Goal: Information Seeking & Learning: Check status

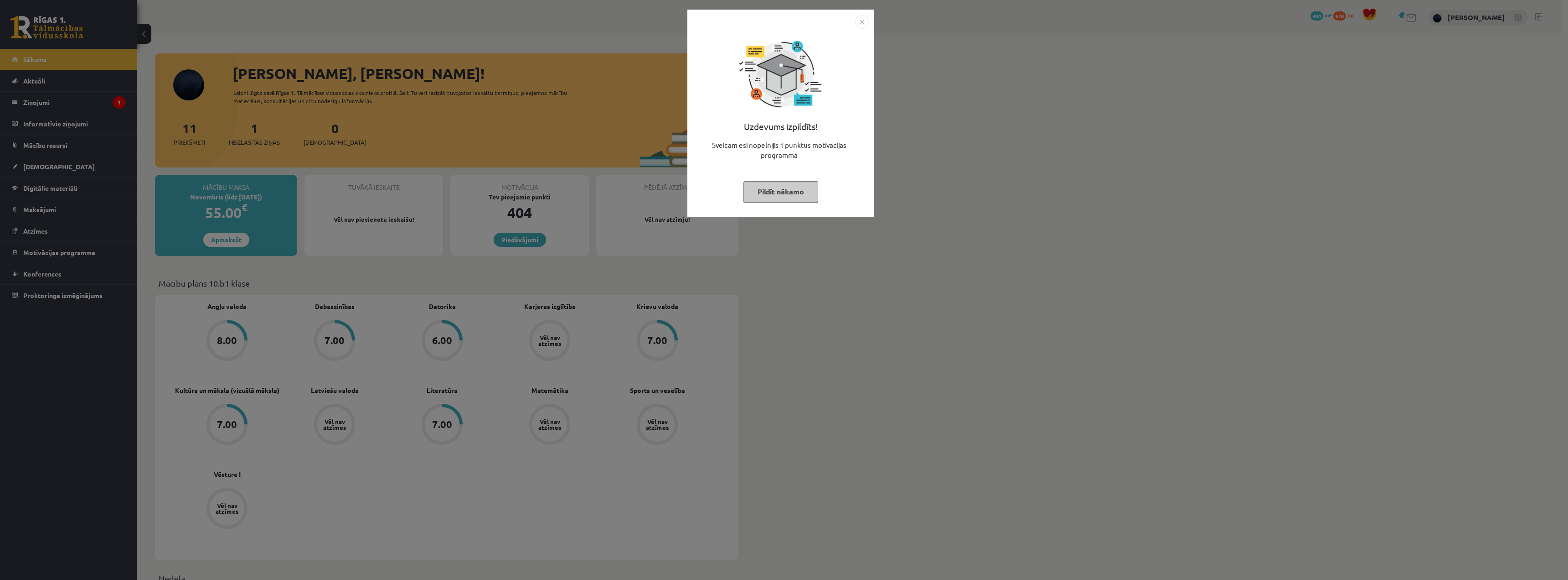
click at [794, 188] on button "Pildīt nākamo" at bounding box center [781, 191] width 74 height 21
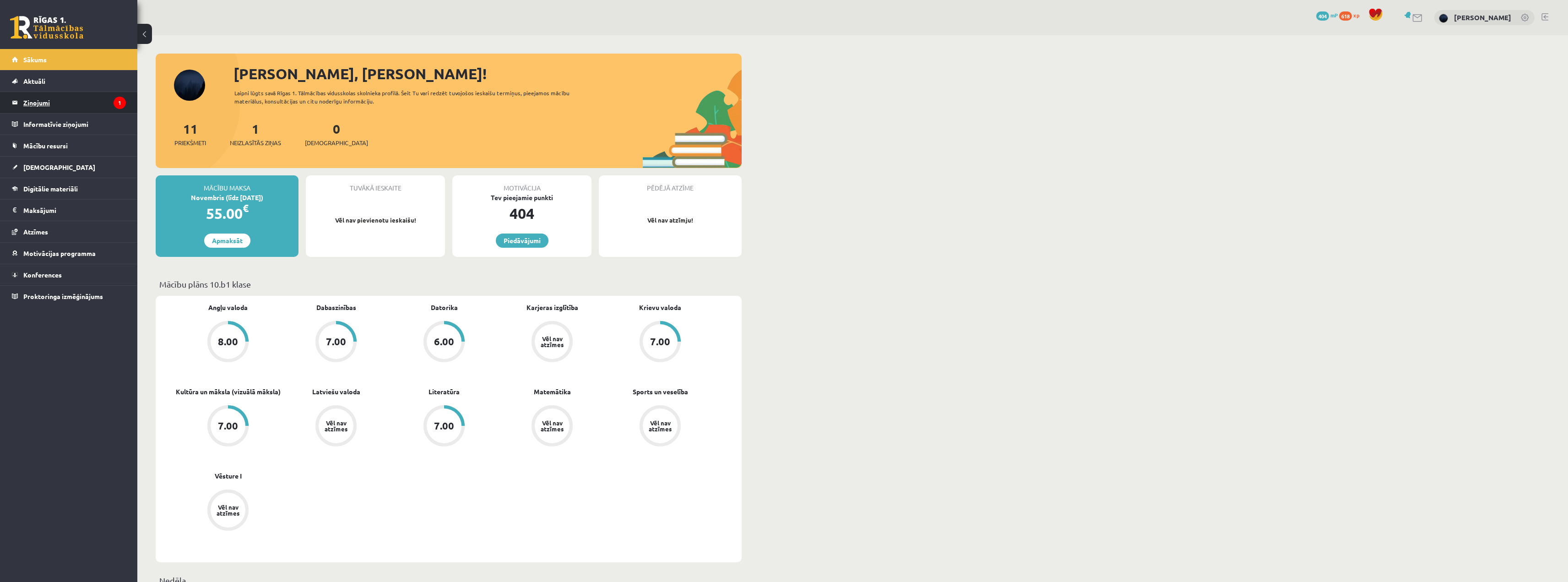
click at [69, 108] on legend "Ziņojumi 1" at bounding box center [74, 102] width 102 height 21
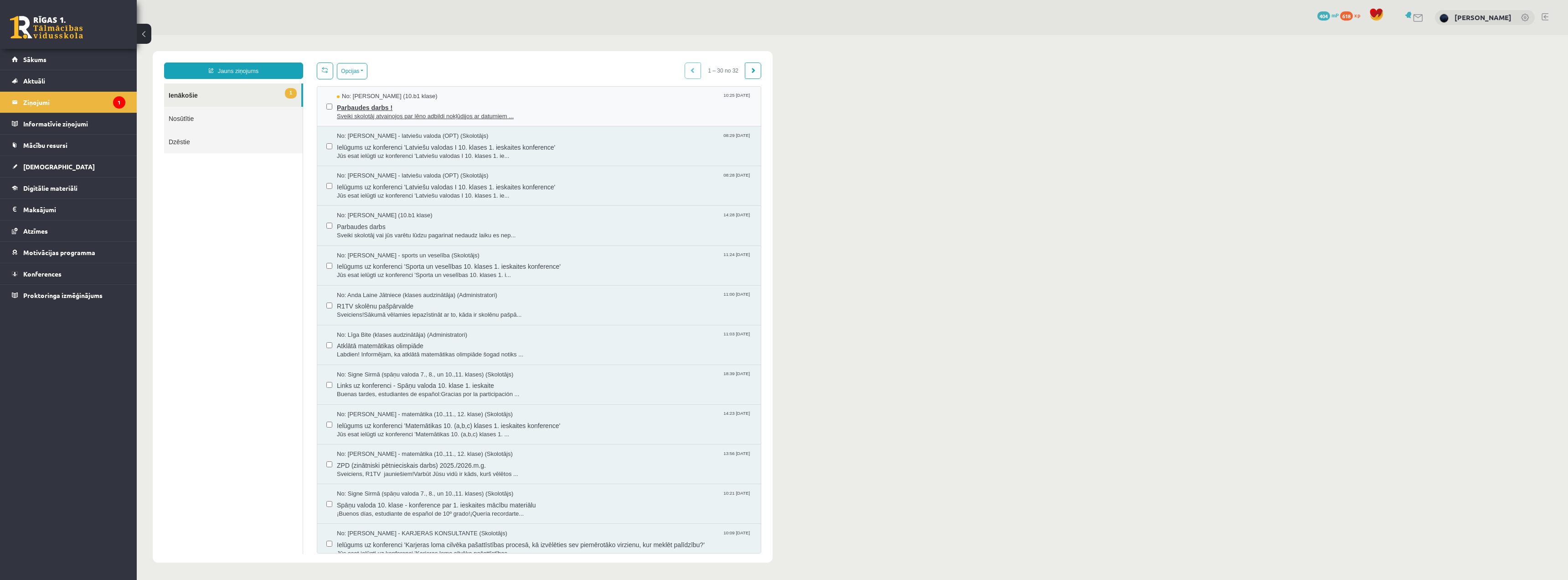
click at [374, 116] on span "Sveiki skolotāj atvainojos par lēno adbildi nokļūdijos ar datumiem ..." at bounding box center [544, 116] width 415 height 9
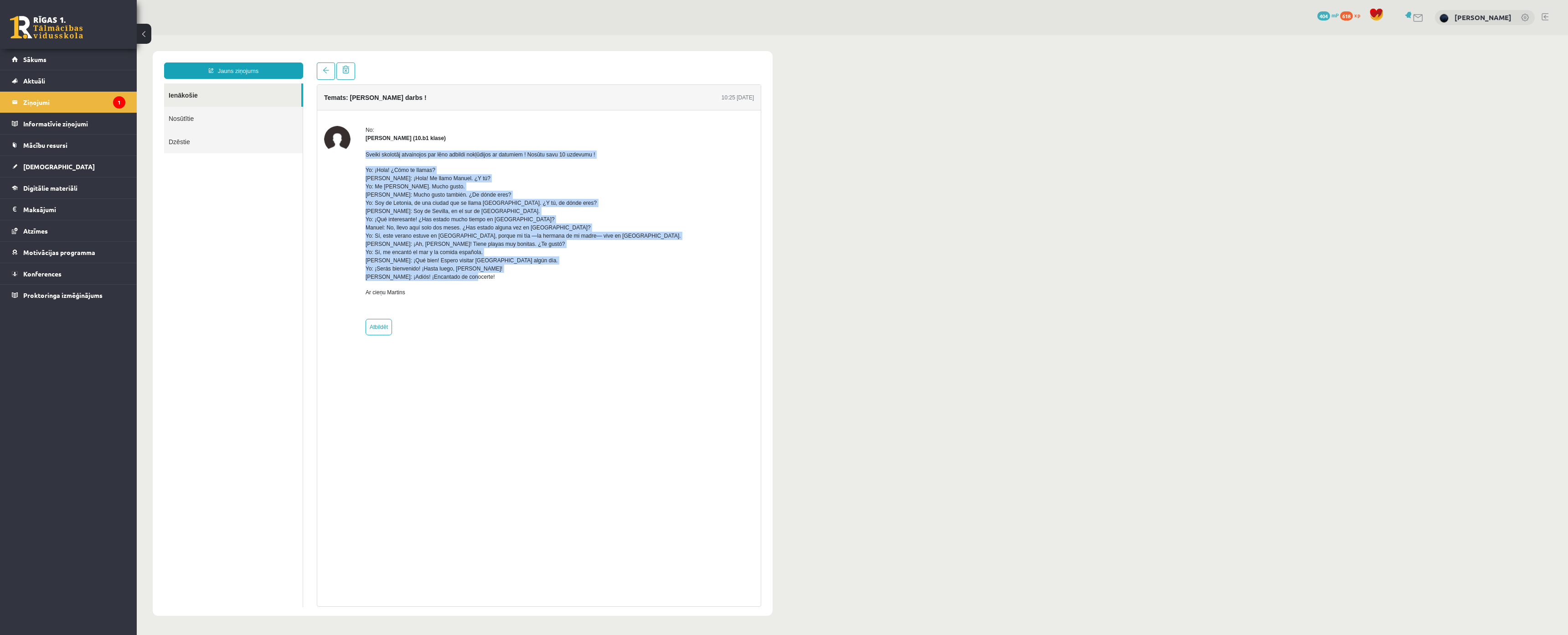
drag, startPoint x: 364, startPoint y: 153, endPoint x: 575, endPoint y: 276, distance: 244.2
click at [575, 276] on div "No: Martins Birkmanis (10.b1 klase) Sveiki skolotāj atvainojos par lēno adbildi…" at bounding box center [539, 230] width 430 height 209
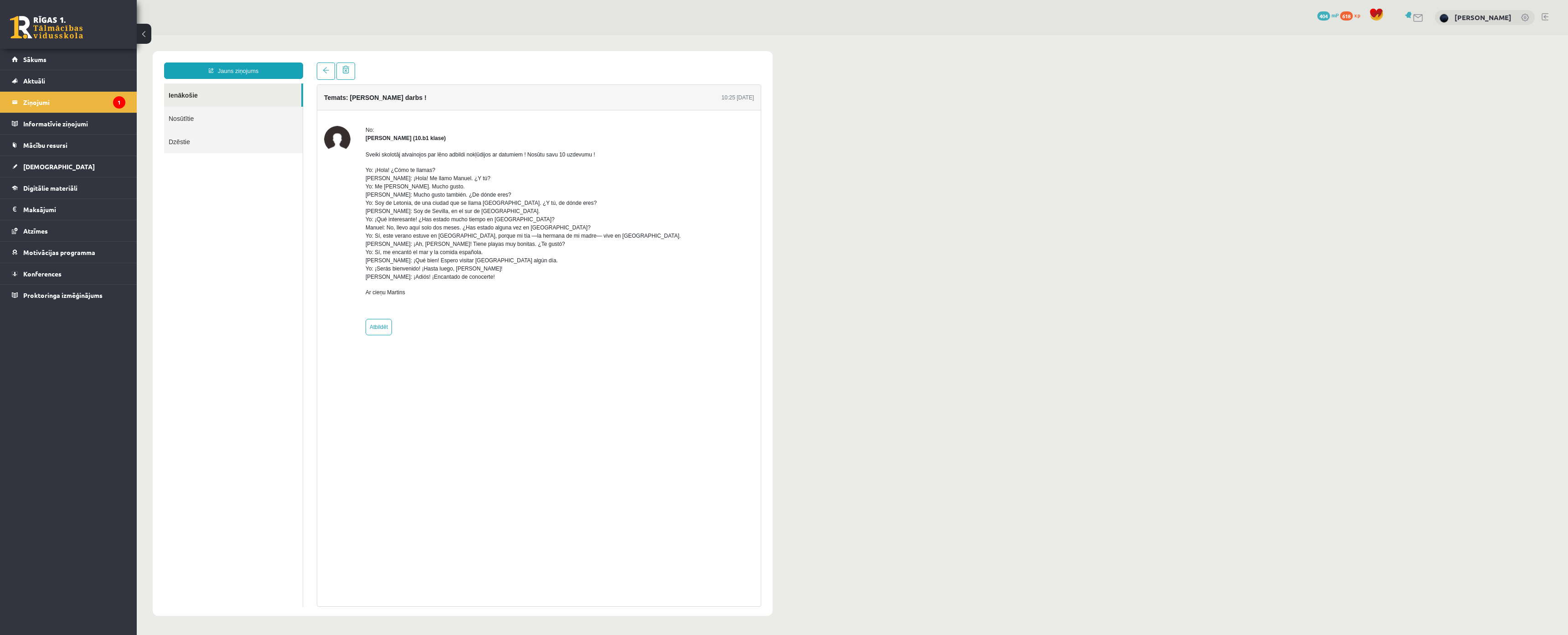
drag, startPoint x: 385, startPoint y: 218, endPoint x: 292, endPoint y: 205, distance: 93.9
click at [292, 205] on ul "Ienākošie Nosūtītie Dzēstie" at bounding box center [234, 345] width 139 height 524
click at [36, 57] on span "Sākums" at bounding box center [35, 59] width 23 height 8
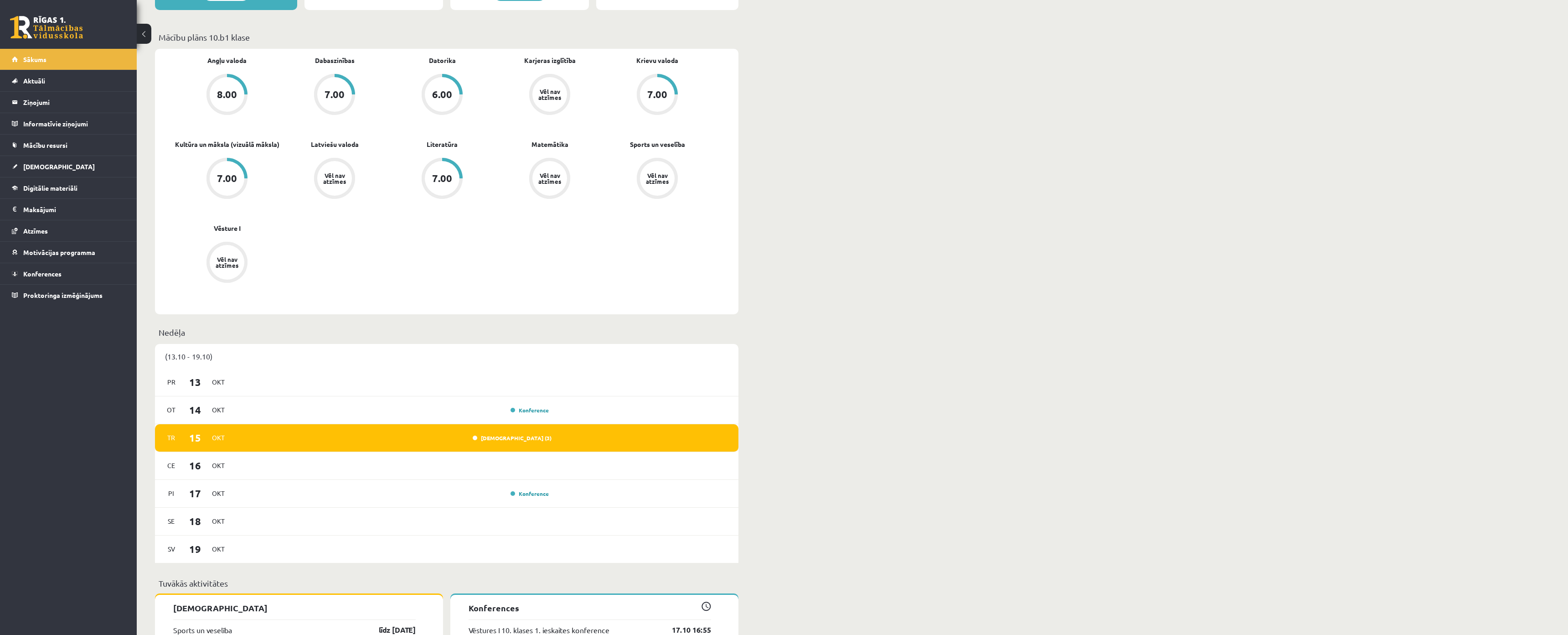
scroll to position [182, 0]
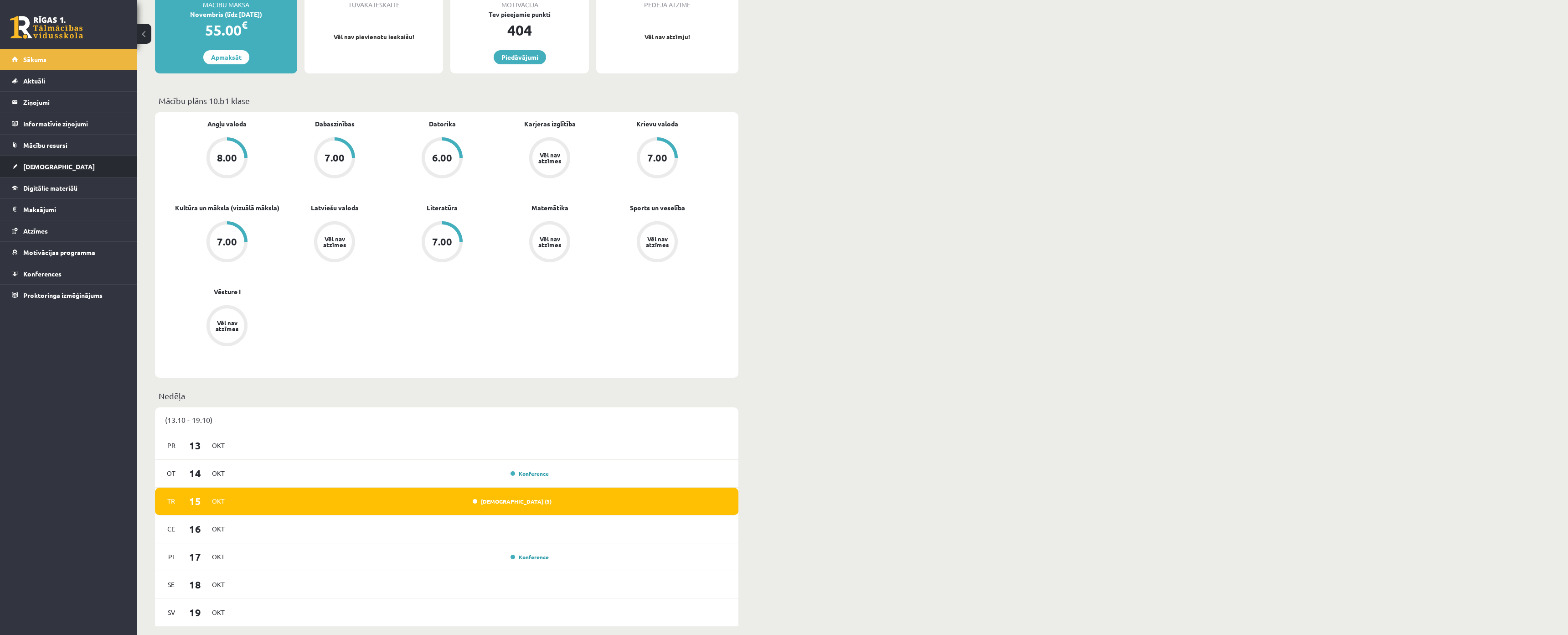
click at [43, 163] on link "[DEMOGRAPHIC_DATA]" at bounding box center [68, 166] width 113 height 21
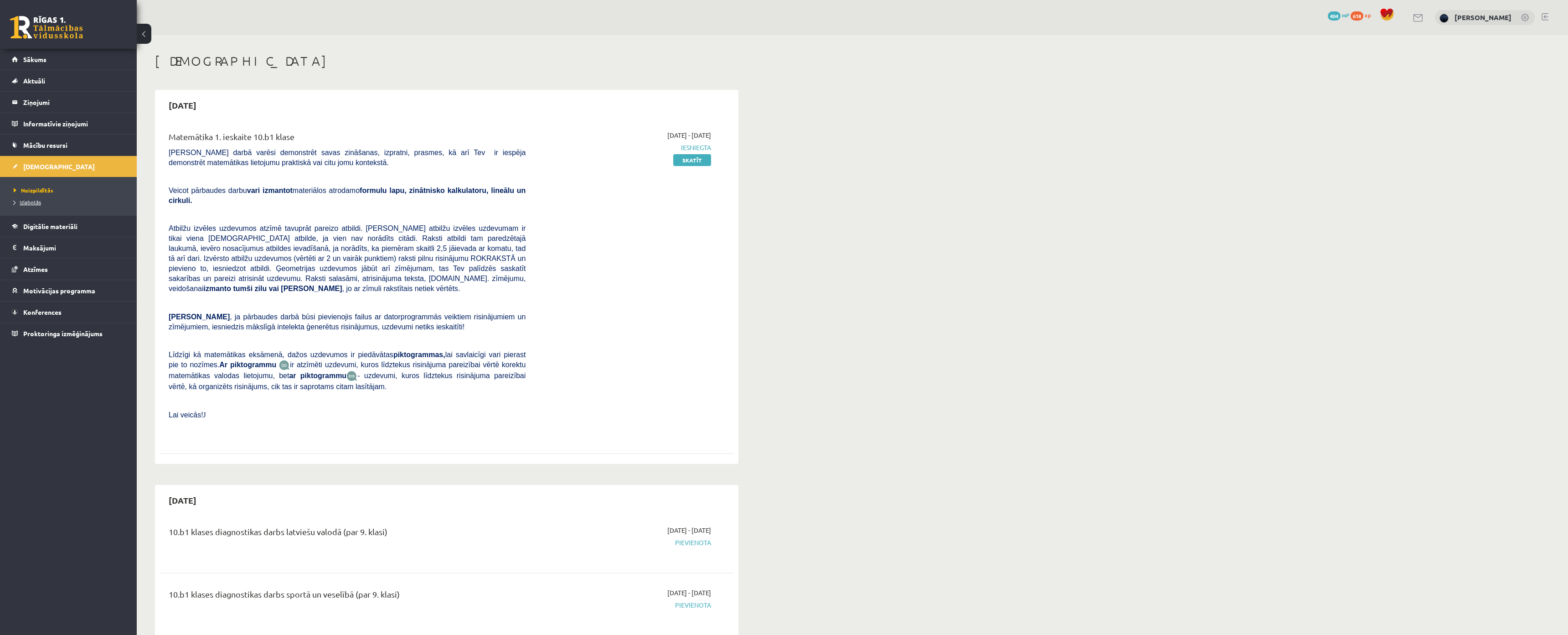
click at [27, 205] on link "Izlabotās" at bounding box center [71, 202] width 114 height 8
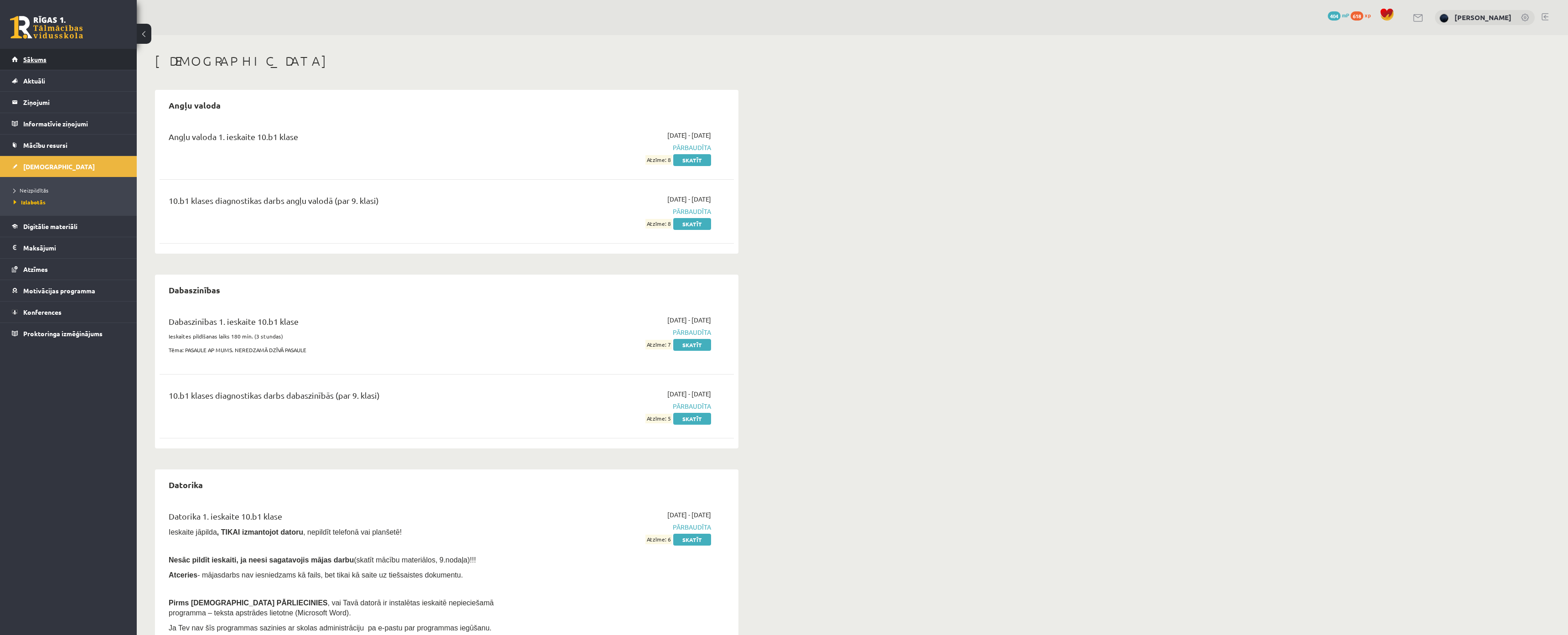
click at [63, 60] on link "Sākums" at bounding box center [68, 59] width 113 height 21
